Goal: Task Accomplishment & Management: Manage account settings

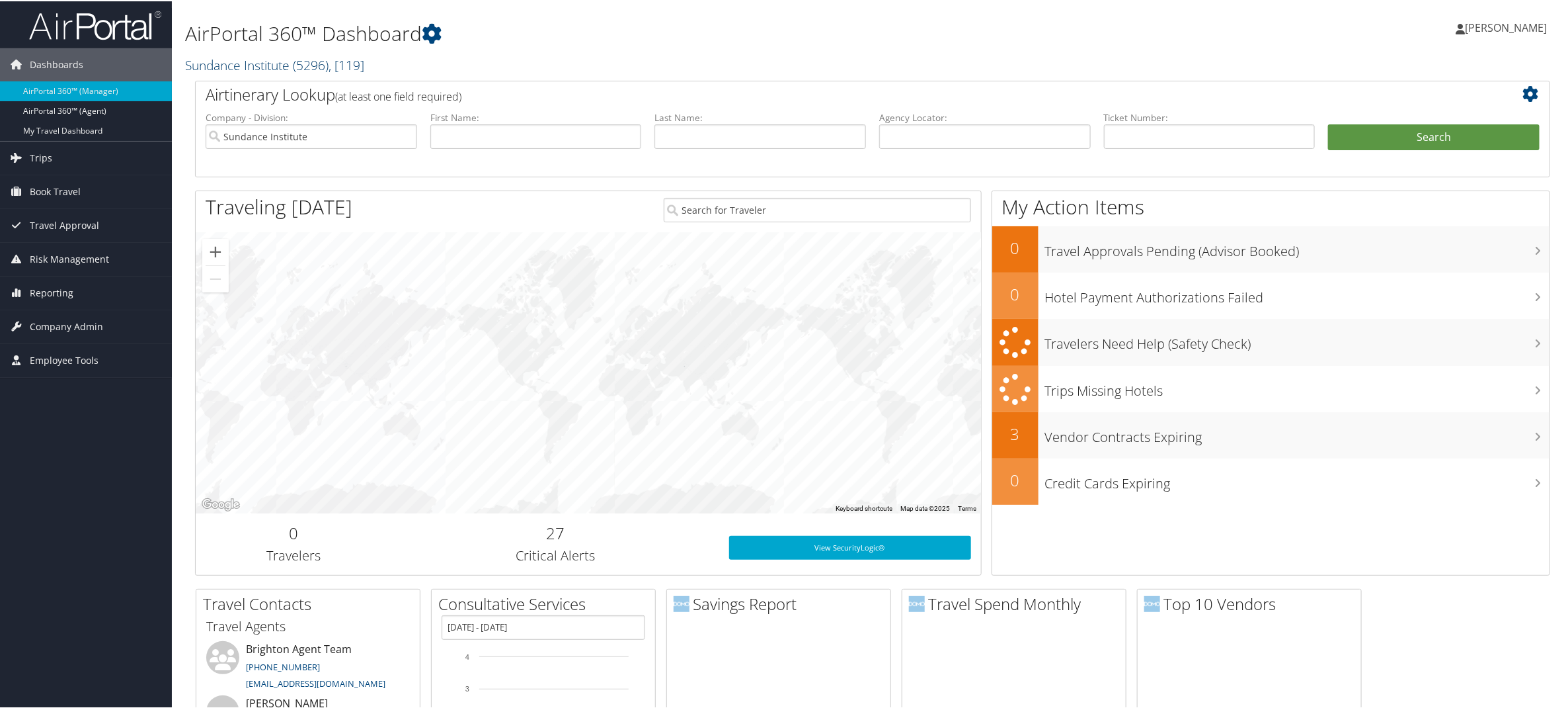
drag, startPoint x: 370, startPoint y: 58, endPoint x: 362, endPoint y: 64, distance: 10.0
click at [364, 58] on span ", [ 119 ]" at bounding box center [346, 64] width 36 height 18
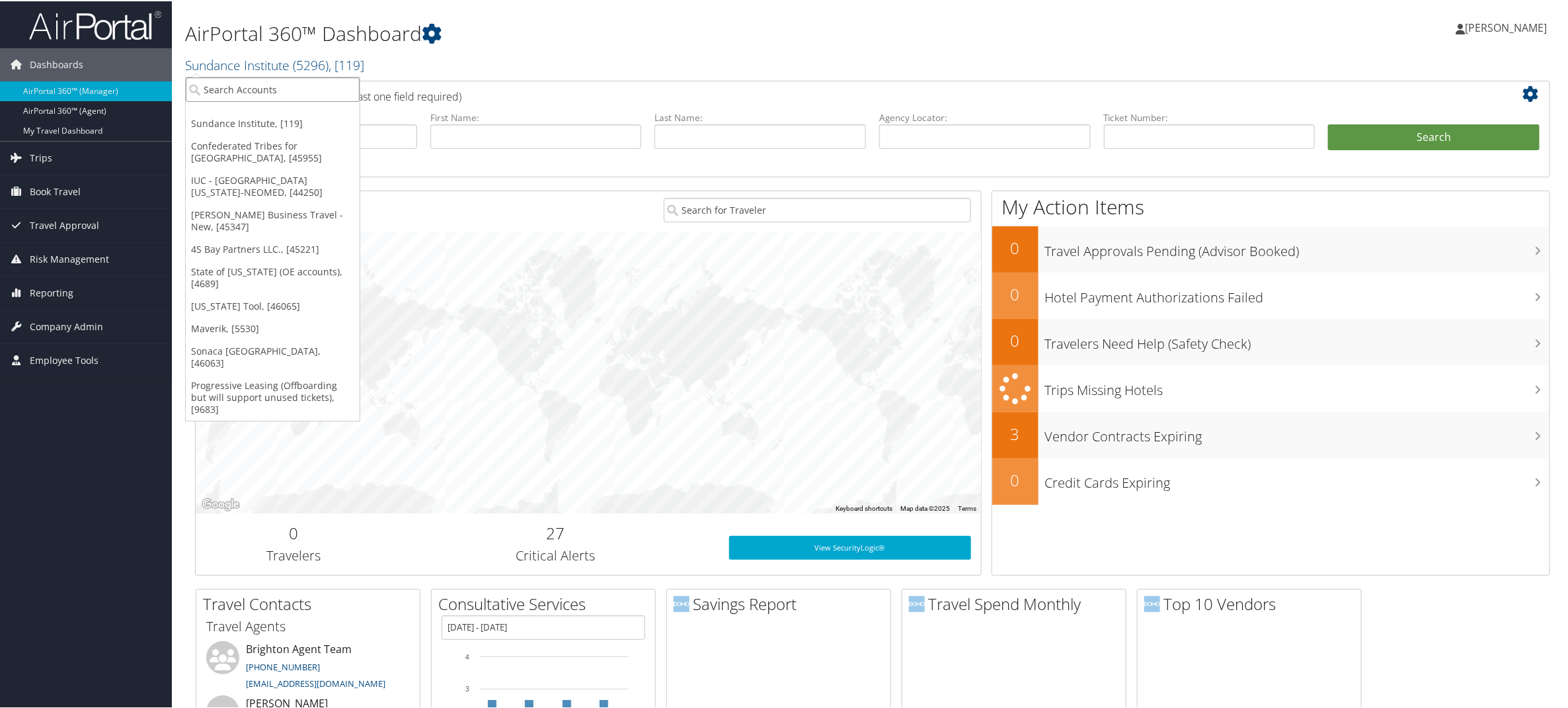
click at [214, 96] on input "search" at bounding box center [272, 88] width 174 height 24
click at [219, 300] on link "[US_STATE] Tool, [46065]" at bounding box center [272, 305] width 174 height 22
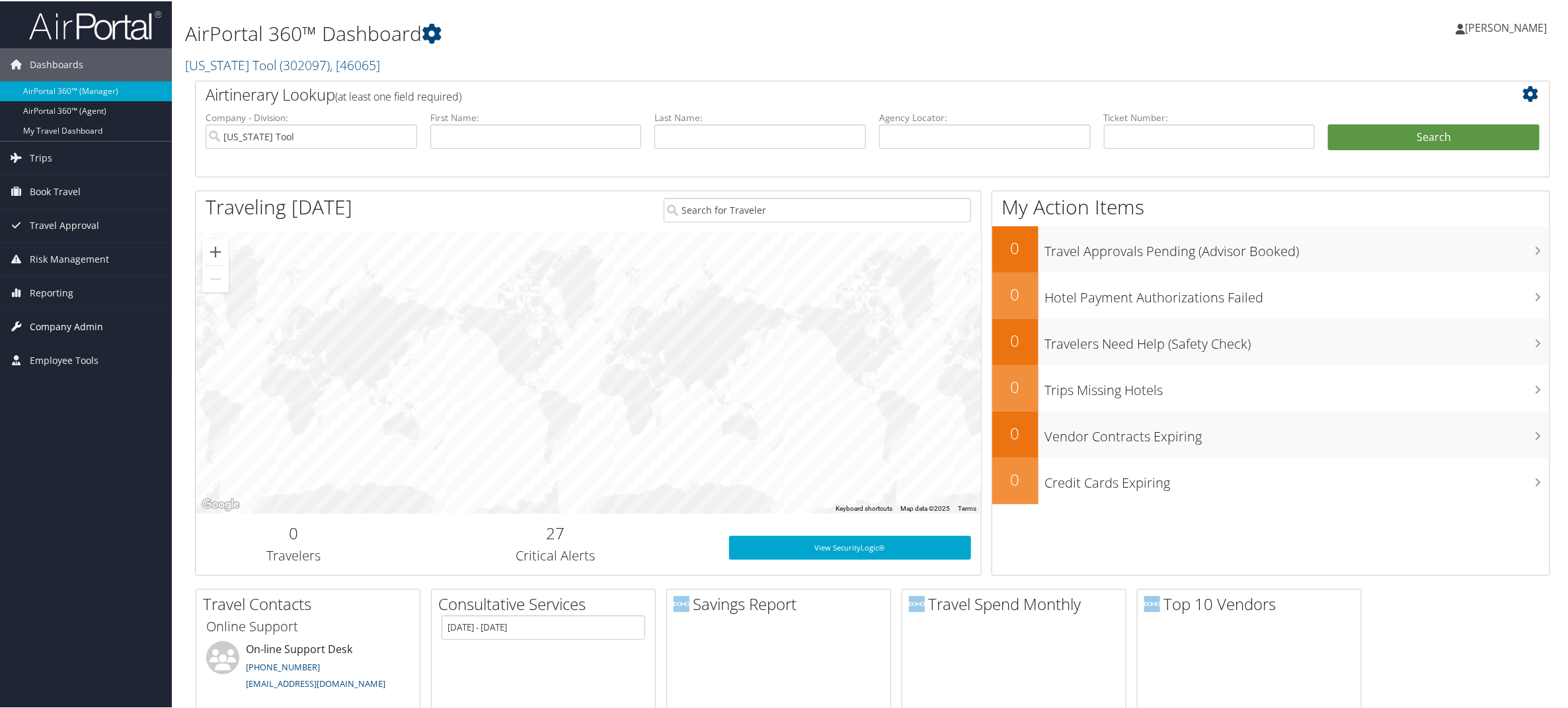
click at [57, 323] on span "Company Admin" at bounding box center [66, 325] width 73 height 33
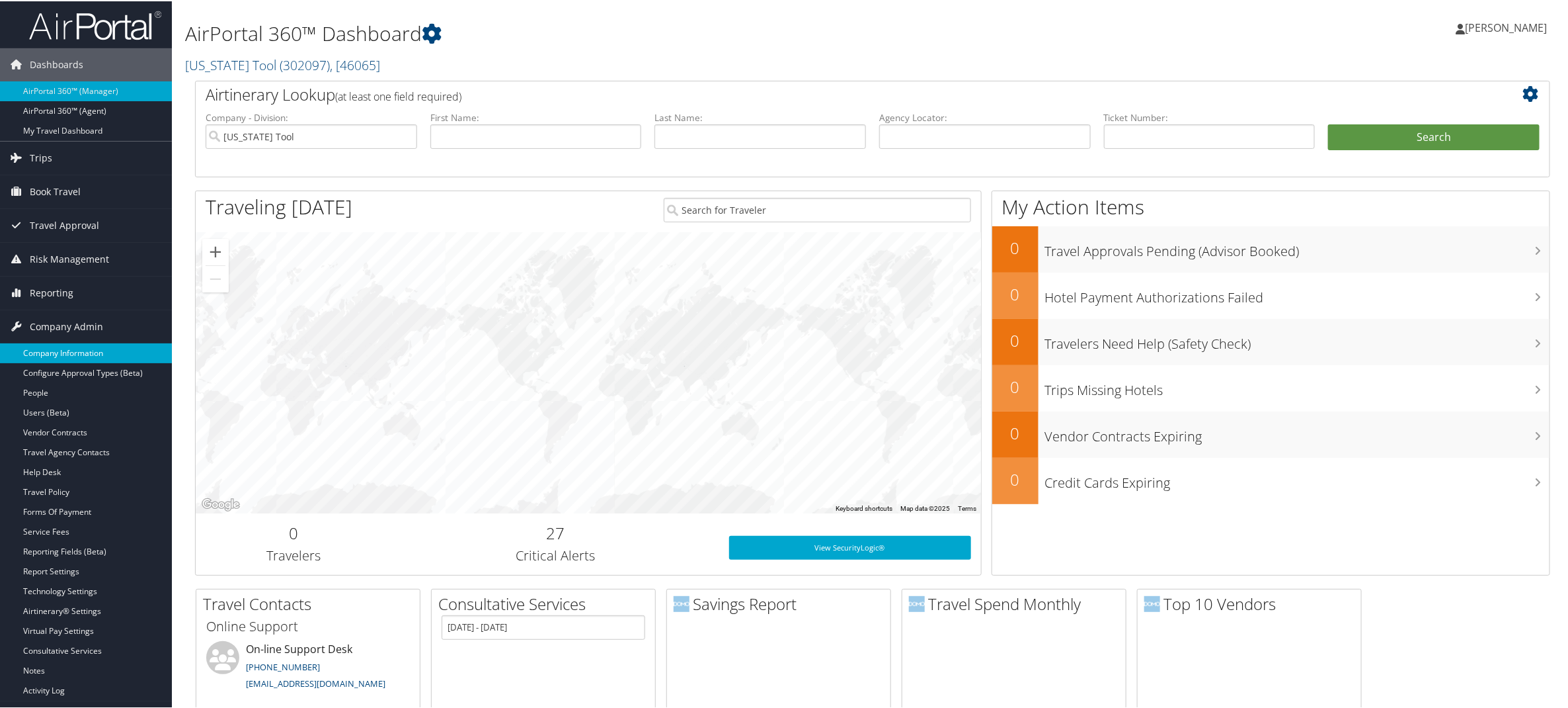
click at [64, 350] on link "Company Information" at bounding box center [86, 352] width 172 height 20
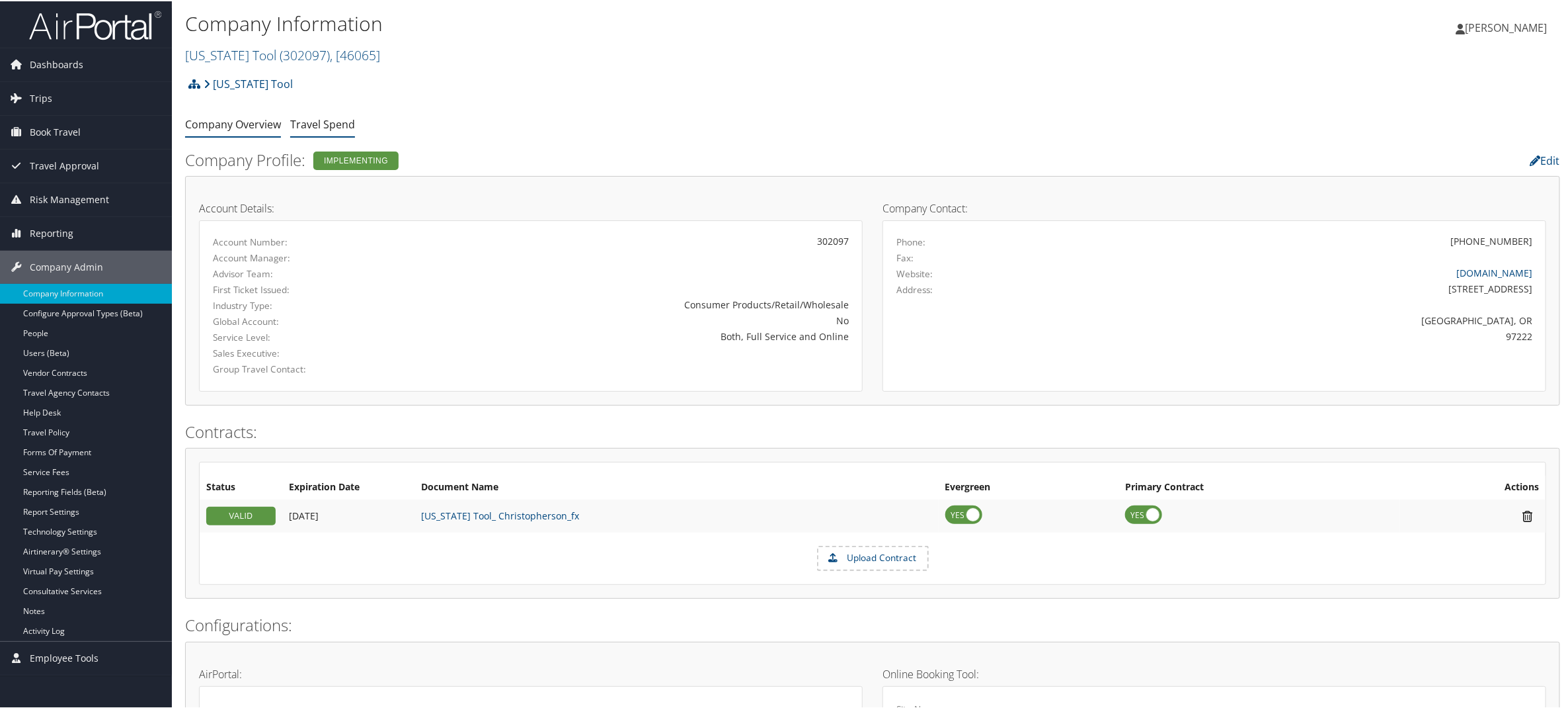
click at [331, 123] on link "Travel Spend" at bounding box center [322, 123] width 65 height 15
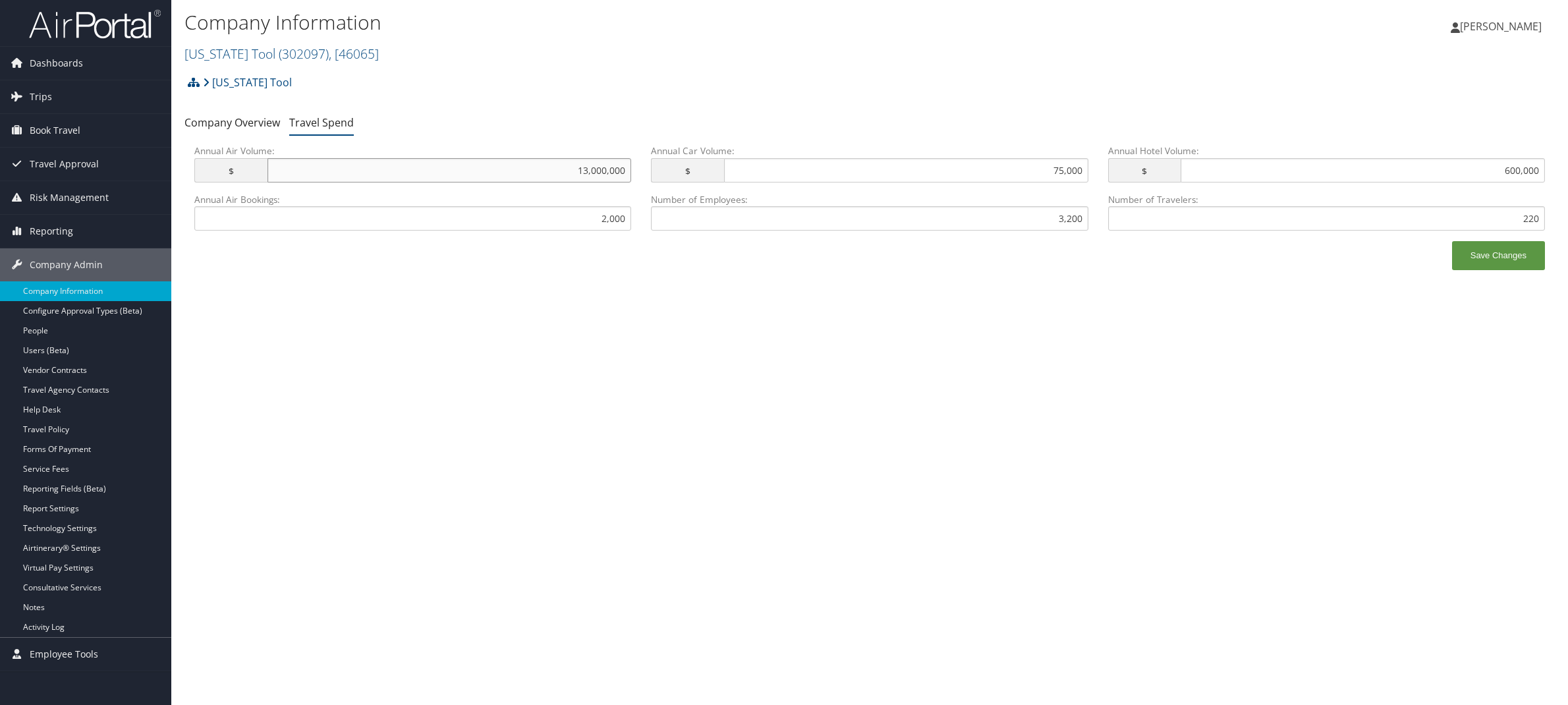
drag, startPoint x: 584, startPoint y: 170, endPoint x: 633, endPoint y: 167, distance: 49.1
click at [588, 168] on input "13,000,000" at bounding box center [450, 170] width 364 height 24
type input "1,300,000"
drag, startPoint x: 898, startPoint y: 329, endPoint x: 958, endPoint y: 332, distance: 60.1
click at [900, 329] on div "Company Information Oregon Tool ( 302097 ) , [ 46065 ] Sundance Institute Confe…" at bounding box center [869, 352] width 1397 height 705
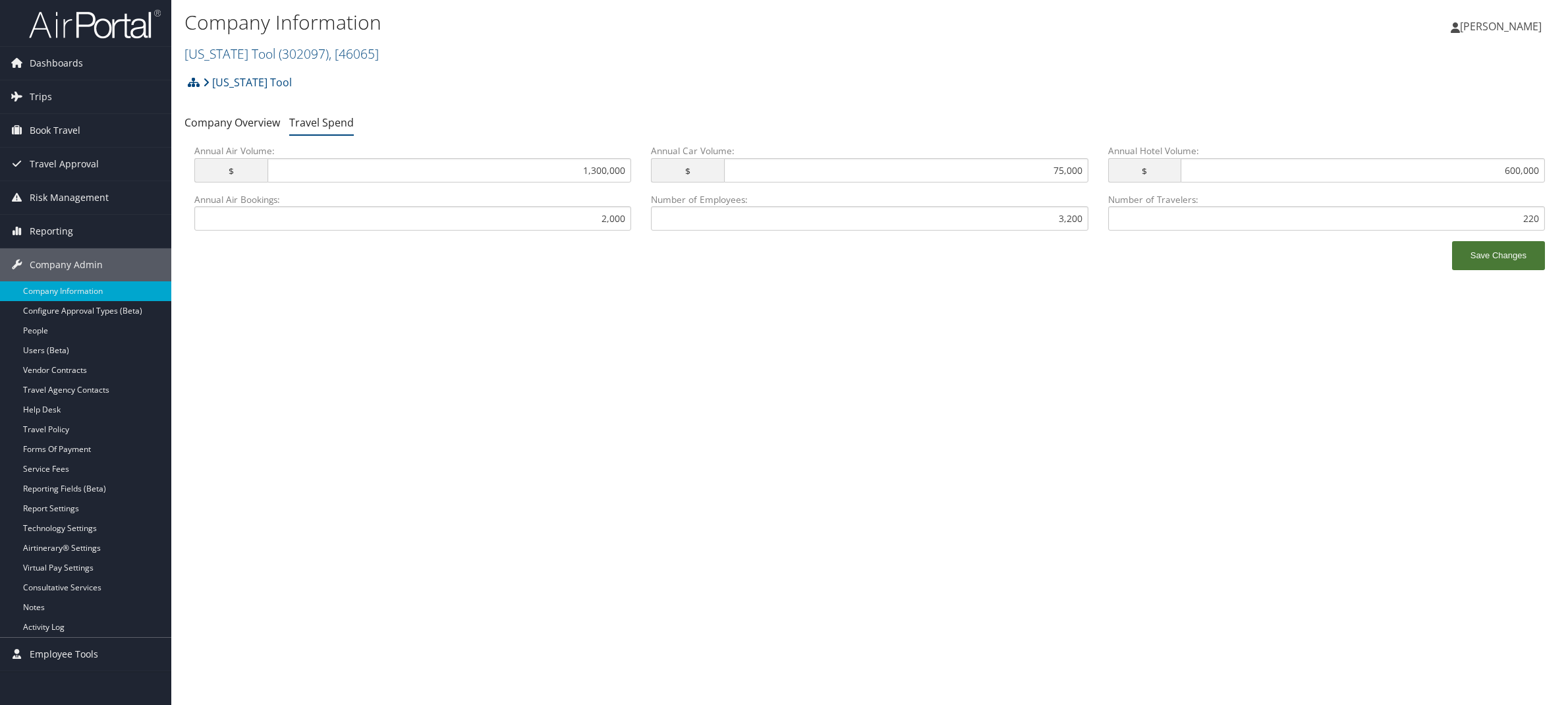
click at [1482, 254] on button "Save Changes" at bounding box center [1498, 256] width 93 height 29
